Goal: Task Accomplishment & Management: Complete application form

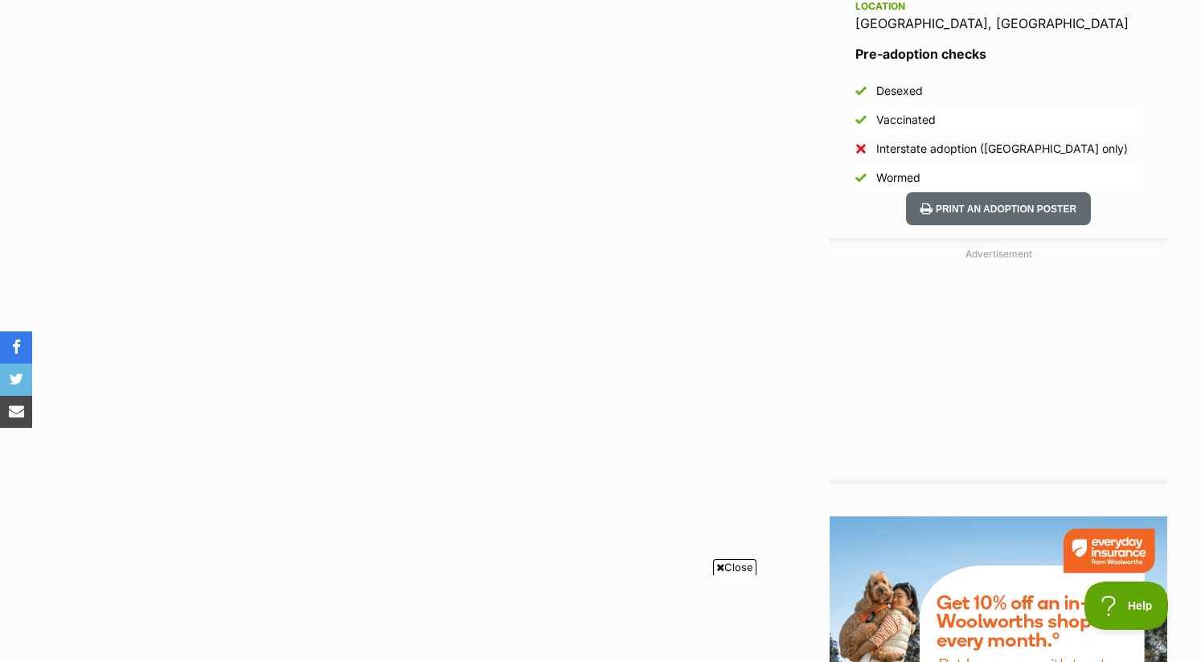
scroll to position [1153, 0]
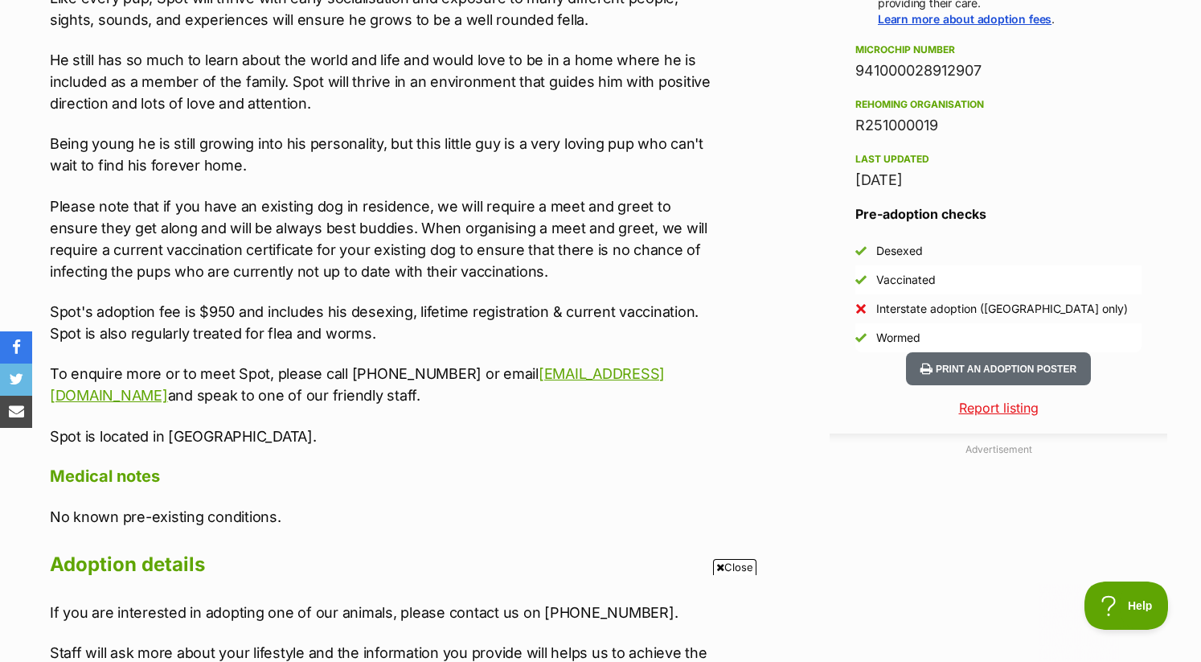
scroll to position [1268, 0]
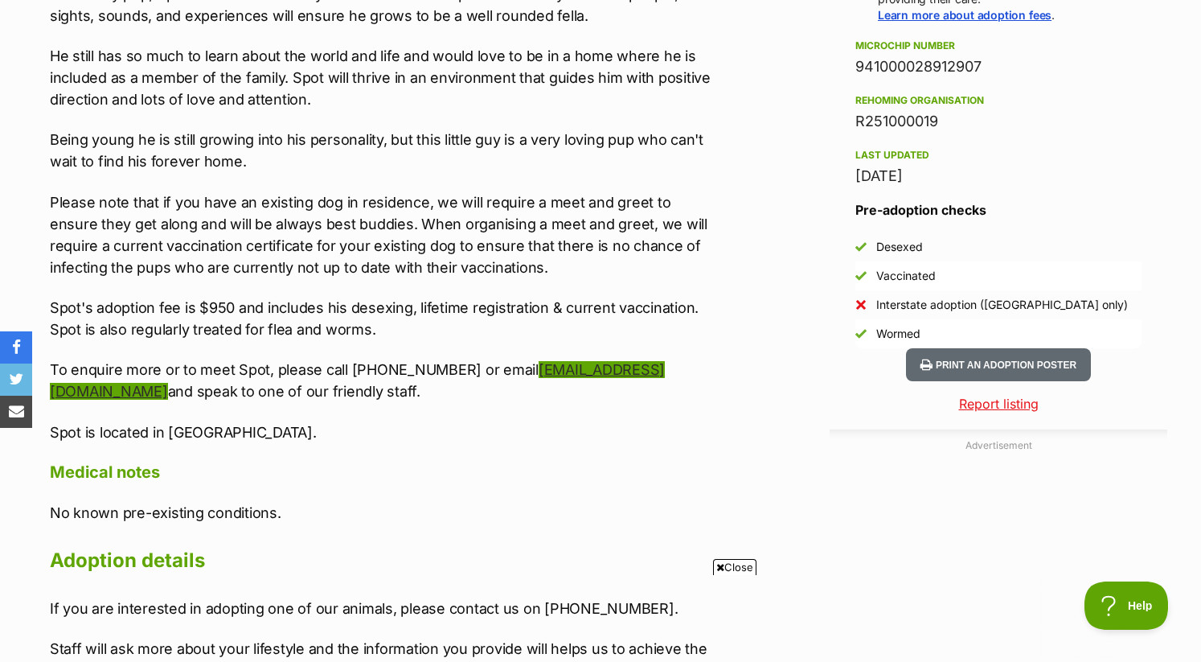
click at [585, 361] on link "[EMAIL_ADDRESS][DOMAIN_NAME]" at bounding box center [357, 380] width 615 height 39
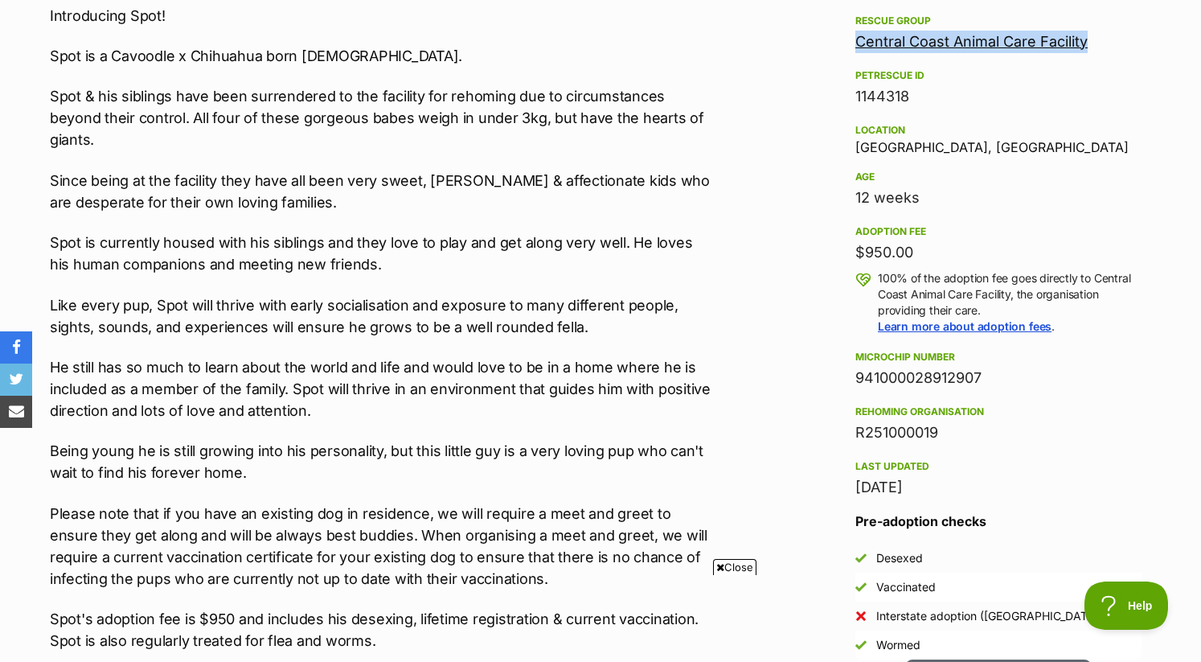
drag, startPoint x: 1112, startPoint y: 39, endPoint x: 846, endPoint y: 42, distance: 266.2
click at [846, 42] on aside "Rescue group Central Coast Animal Care Facility PetRescue ID 1144318 Location E…" at bounding box center [999, 335] width 338 height 648
copy link "Central Coast Animal Care Facility"
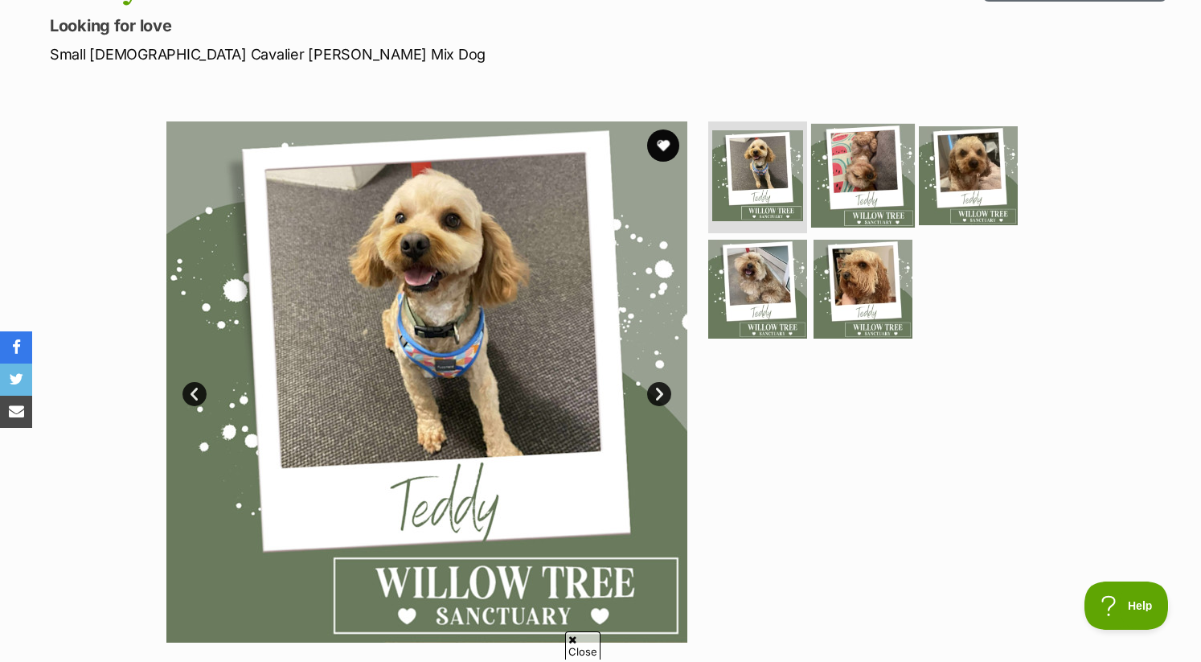
click at [873, 180] on img at bounding box center [863, 175] width 104 height 104
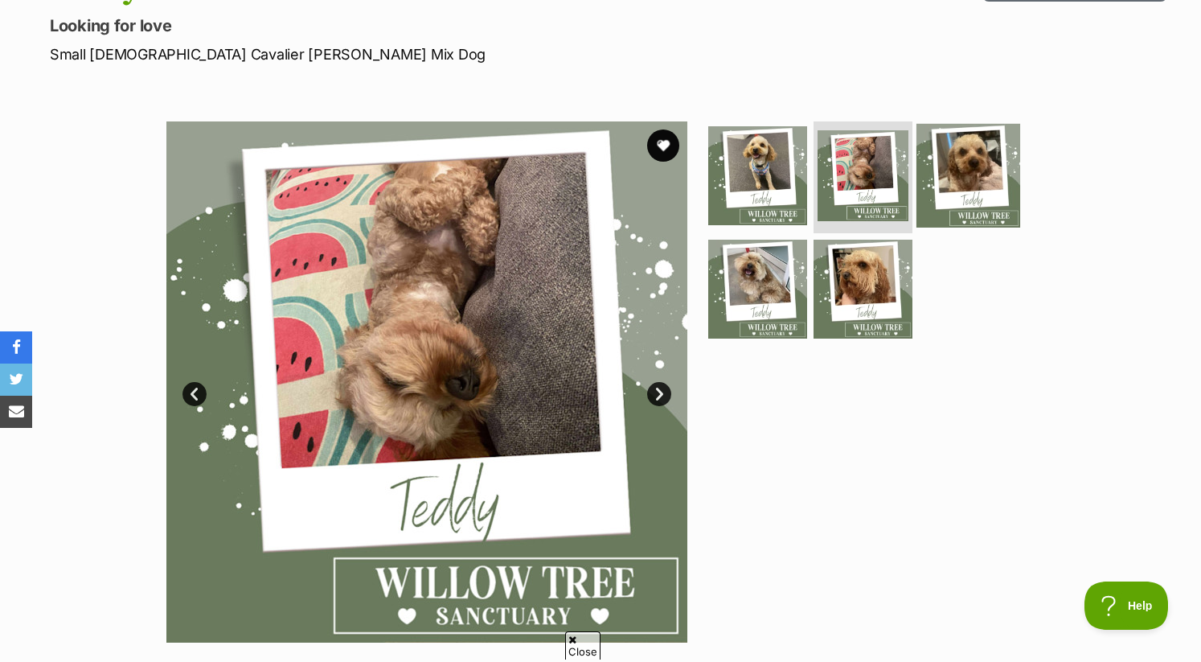
click at [940, 181] on img at bounding box center [969, 175] width 104 height 104
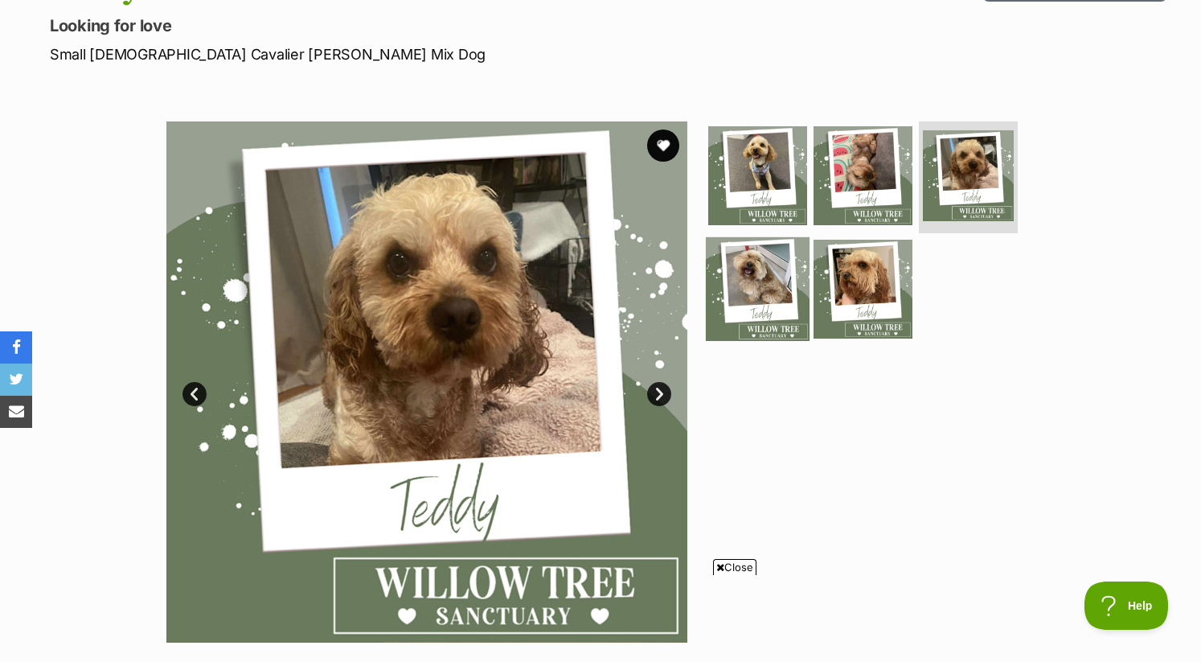
click at [769, 277] on img at bounding box center [758, 289] width 104 height 104
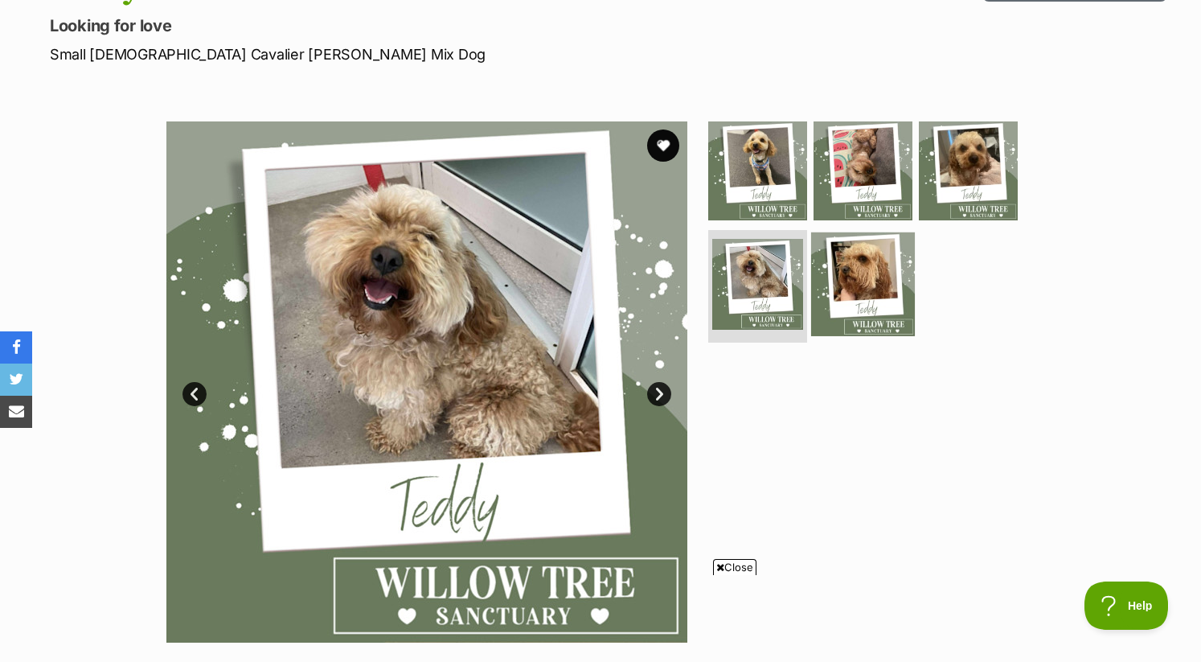
click at [848, 285] on img at bounding box center [863, 284] width 104 height 104
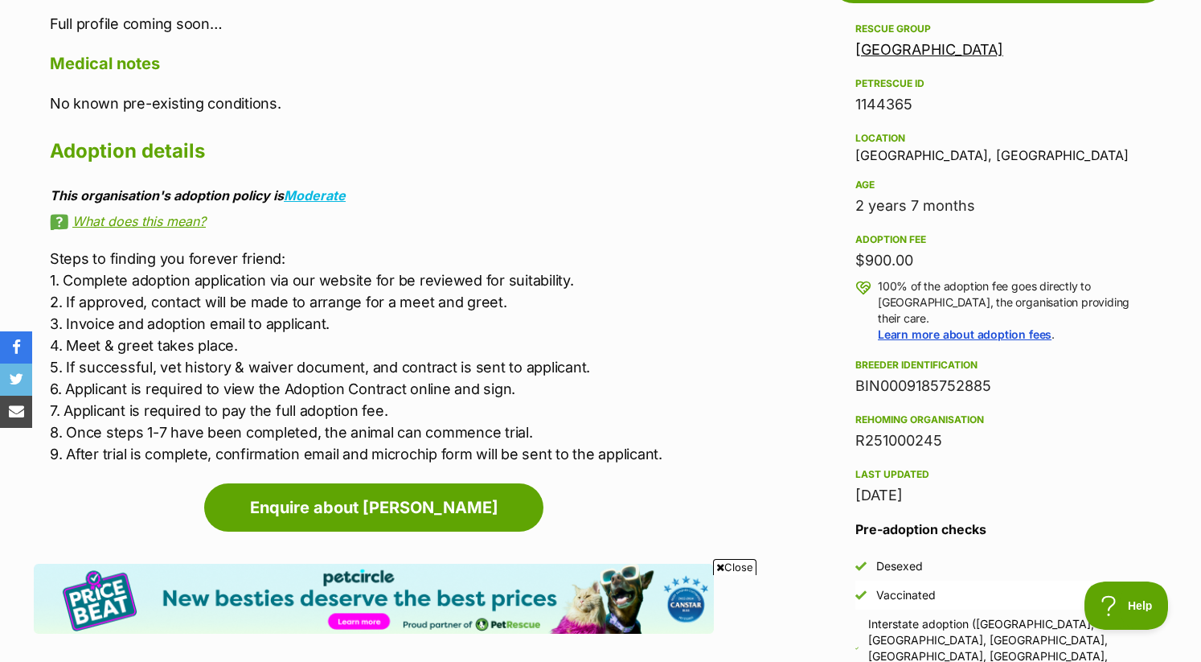
scroll to position [901, 0]
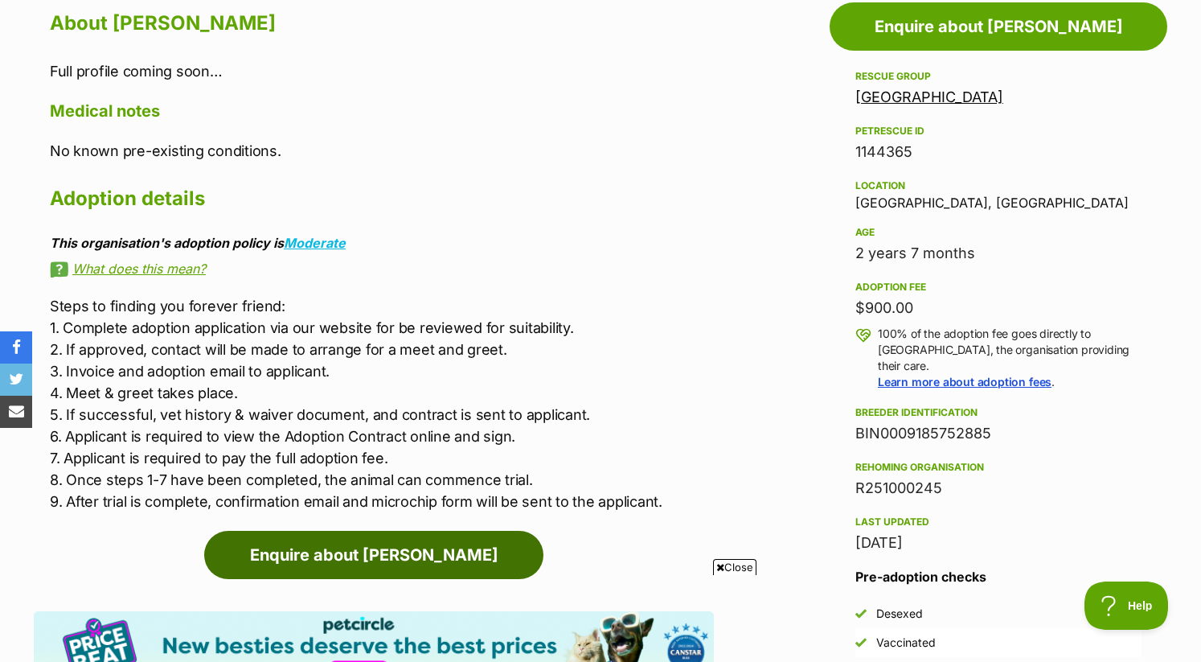
click at [376, 556] on link "Enquire about Teddy" at bounding box center [373, 555] width 339 height 48
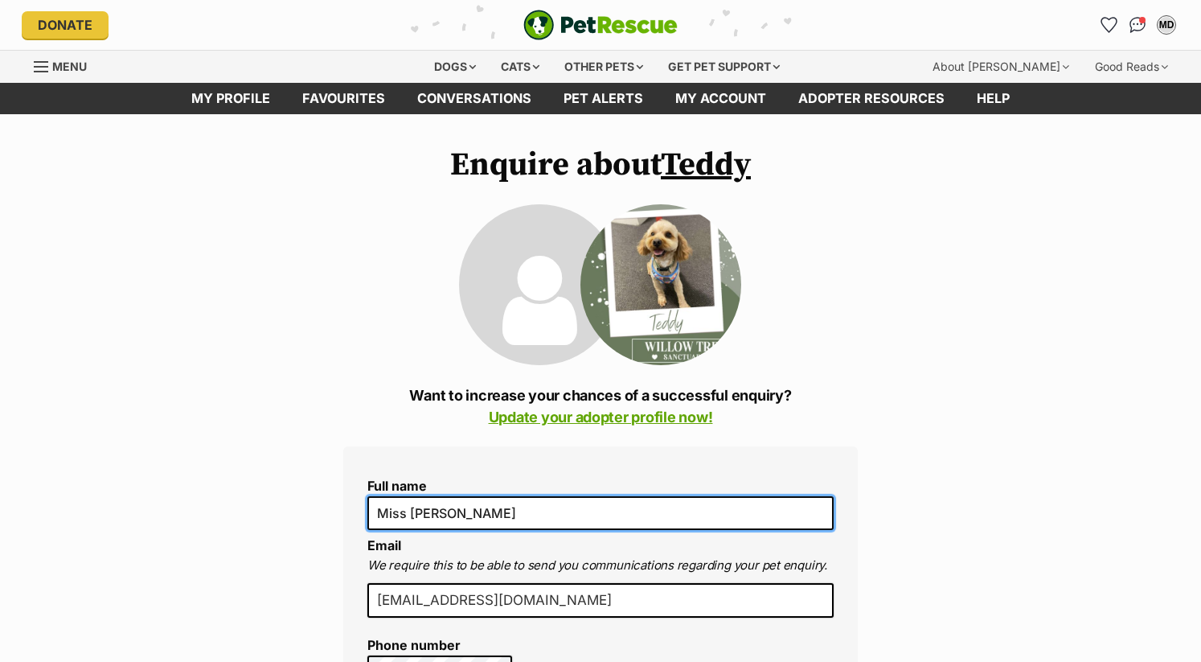
click at [412, 509] on input "Miss Dakota" at bounding box center [600, 513] width 466 height 34
type input "Dakota"
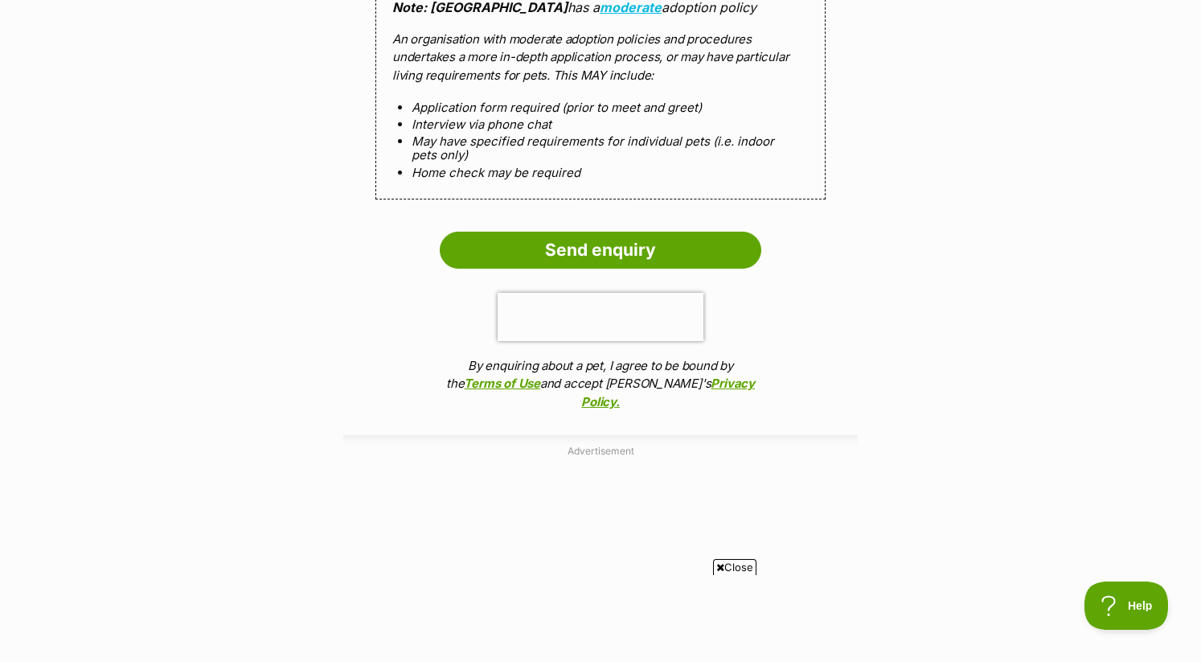
scroll to position [2063, 0]
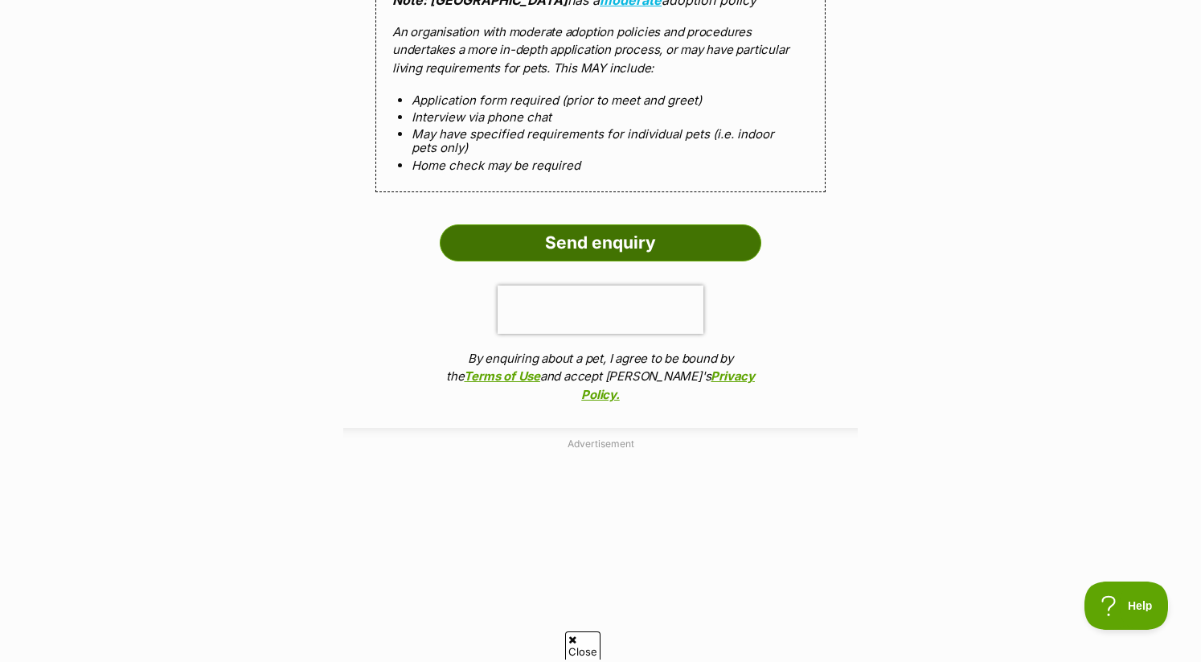
click at [726, 251] on input "Send enquiry" at bounding box center [601, 242] width 322 height 37
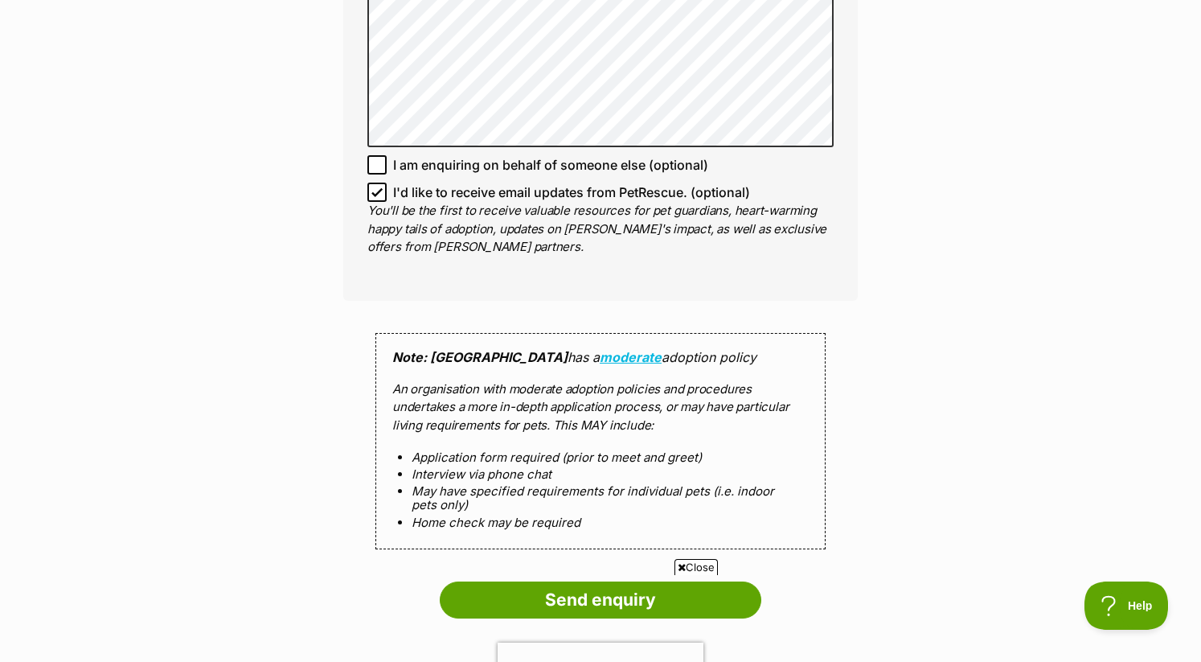
scroll to position [2288, 0]
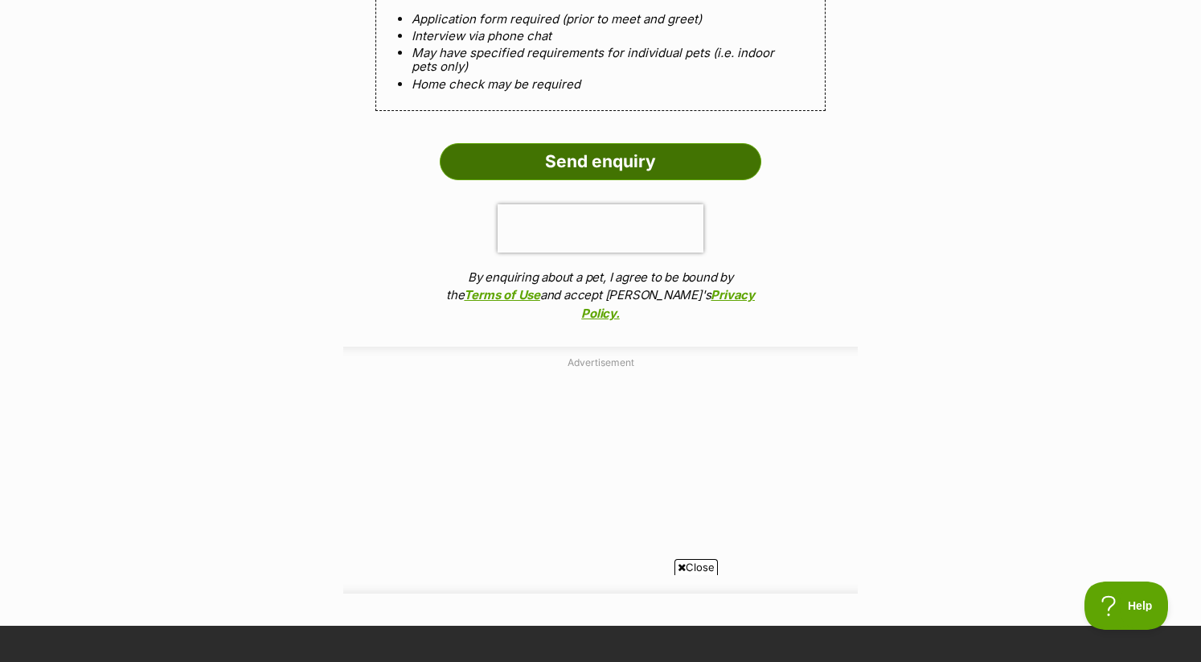
click at [620, 174] on input "Send enquiry" at bounding box center [601, 161] width 322 height 37
